Goal: Transaction & Acquisition: Purchase product/service

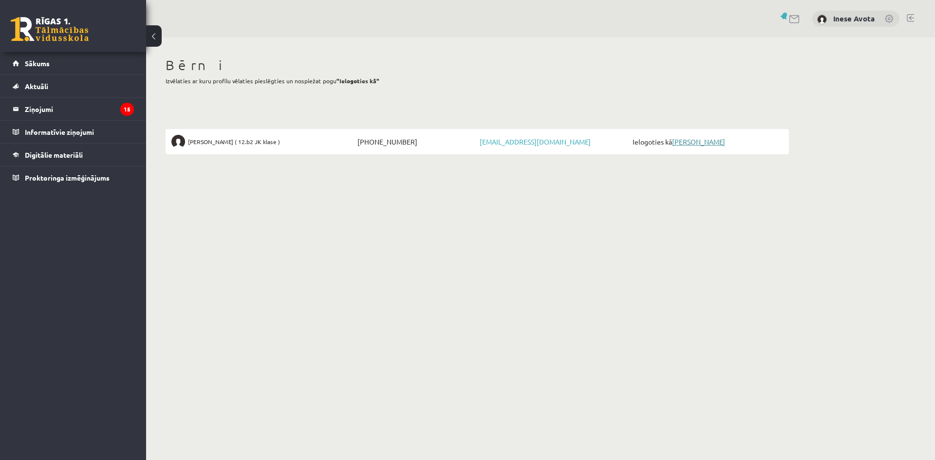
click at [688, 142] on link "[PERSON_NAME] Muška" at bounding box center [698, 141] width 53 height 9
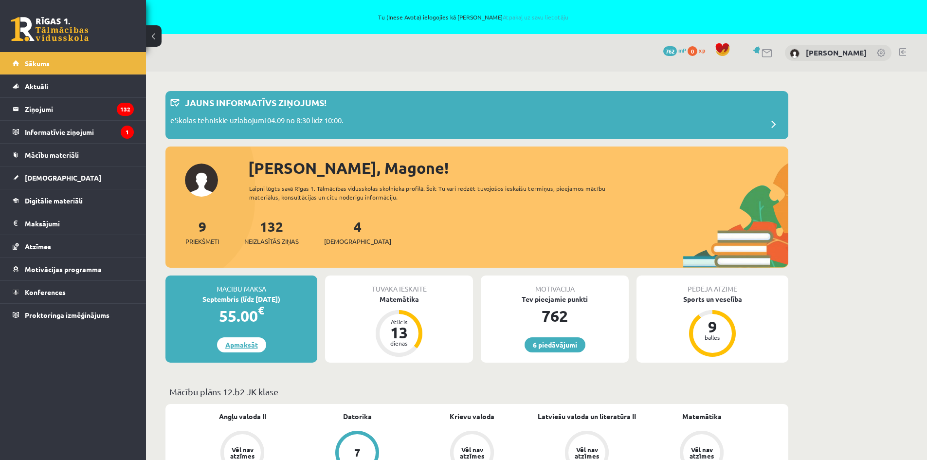
click at [237, 345] on link "Apmaksāt" at bounding box center [241, 344] width 49 height 15
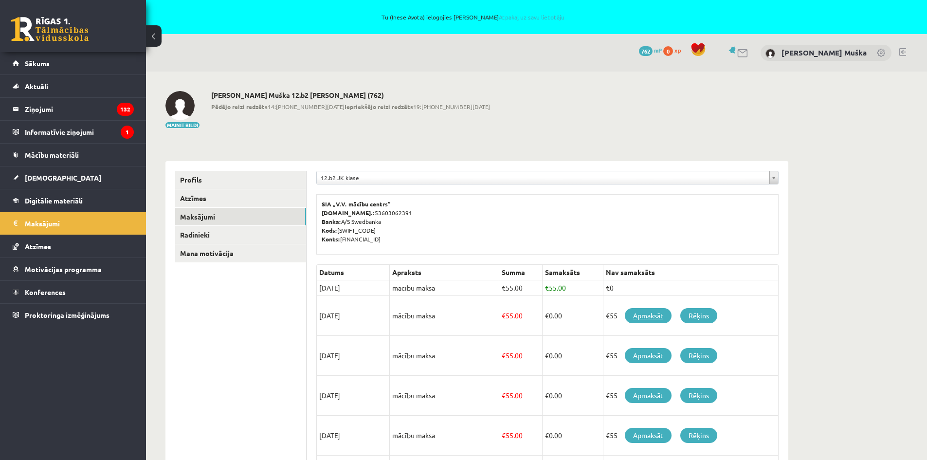
click at [647, 314] on link "Apmaksāt" at bounding box center [648, 315] width 47 height 15
